Goal: Find specific page/section: Find specific page/section

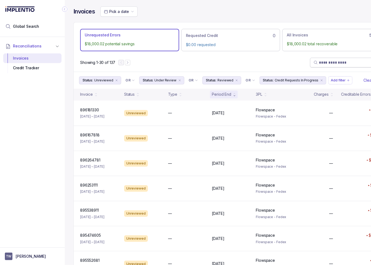
click at [328, 62] on input "search" at bounding box center [348, 62] width 59 height 5
paste input "**********"
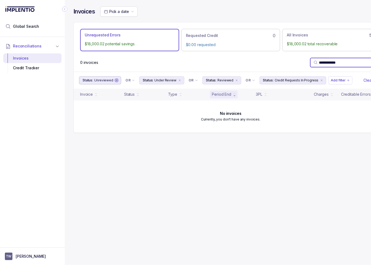
type input "**********"
click at [115, 79] on icon "remove content" at bounding box center [116, 80] width 3 height 3
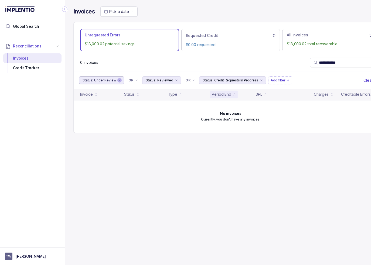
click at [118, 79] on icon "remove content" at bounding box center [119, 80] width 3 height 3
click at [112, 80] on icon "remove content" at bounding box center [113, 80] width 3 height 3
click at [140, 79] on icon "remove content" at bounding box center [141, 80] width 3 height 3
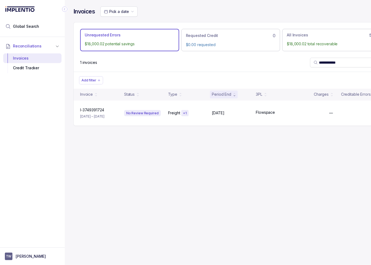
click at [233, 69] on div "**********" at bounding box center [231, 62] width 314 height 18
click at [340, 62] on input "**********" at bounding box center [346, 62] width 55 height 5
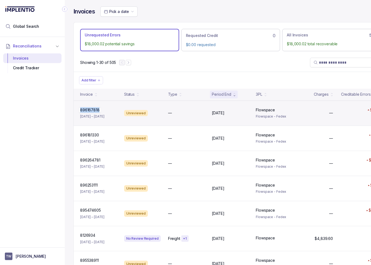
drag, startPoint x: 78, startPoint y: 110, endPoint x: 99, endPoint y: 109, distance: 21.3
click at [99, 109] on div "896167818 896167818 [DATE] – [DATE]" at bounding box center [99, 113] width 42 height 12
copy div "896167818 896167818"
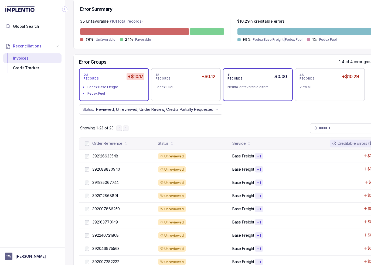
scroll to position [135, 0]
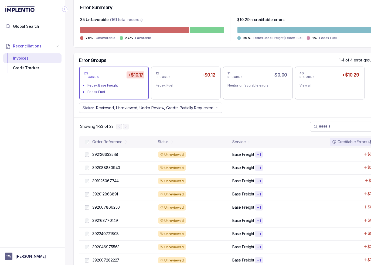
click at [253, 111] on div "Status: Reviewed, Unreviewed, Under Review, Credits Partially Requested" at bounding box center [231, 108] width 314 height 10
click at [267, 115] on div "Error Groups 1-4 of 4 error groups 23 RECORDS +$10.17 Fedex Base Freight Fedex …" at bounding box center [231, 85] width 314 height 64
click at [282, 120] on div "Showing 1-23 of 23" at bounding box center [231, 126] width 314 height 19
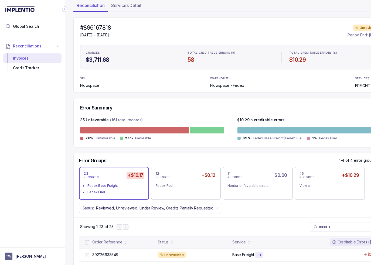
scroll to position [0, 0]
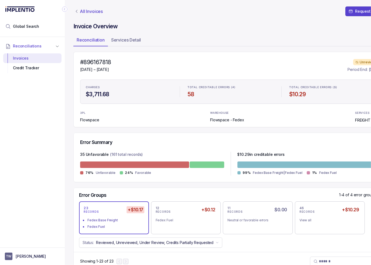
click at [88, 12] on p "All Invoices" at bounding box center [91, 11] width 23 height 5
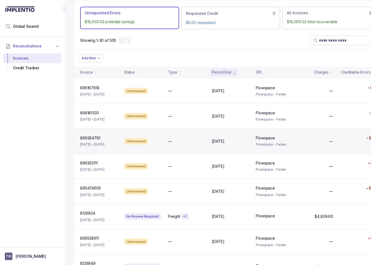
scroll to position [27, 0]
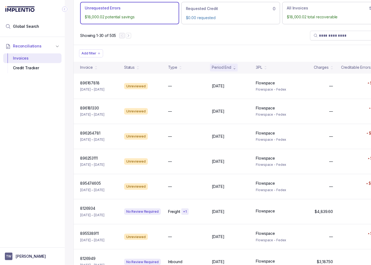
click at [51, 129] on div "Reconciliations Invoices Credit Tracker" at bounding box center [32, 140] width 65 height 207
click at [239, 42] on div "Showing 1-30 of 505" at bounding box center [231, 35] width 314 height 18
